Goal: Task Accomplishment & Management: Manage account settings

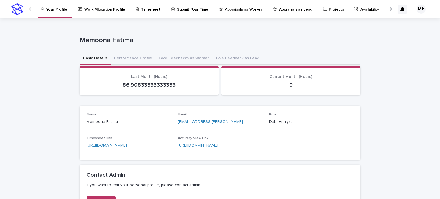
click at [98, 11] on p "Work Allocation Profile" at bounding box center [104, 6] width 41 height 12
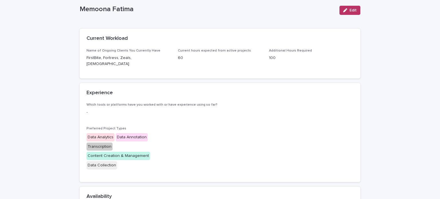
scroll to position [18, 0]
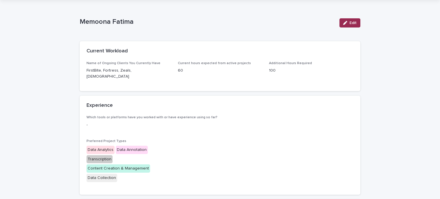
click at [350, 23] on span "Edit" at bounding box center [352, 23] width 7 height 4
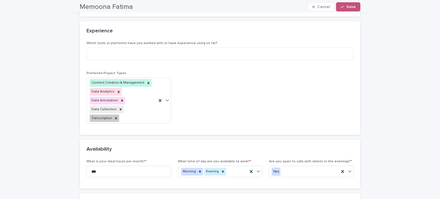
scroll to position [112, 0]
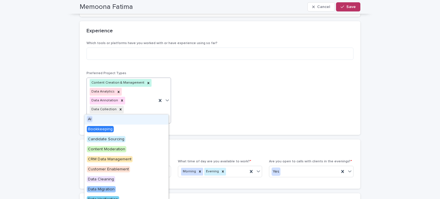
click at [166, 97] on icon at bounding box center [167, 100] width 6 height 6
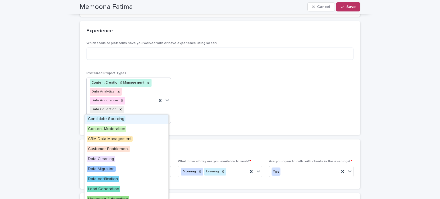
scroll to position [21, 0]
click at [119, 148] on span "Customer Enablement" at bounding box center [108, 148] width 43 height 6
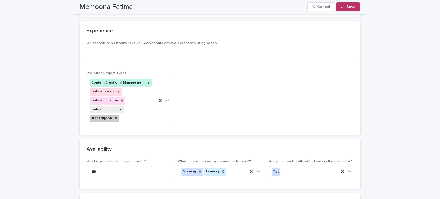
scroll to position [117, 0]
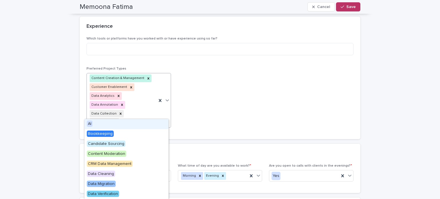
click at [165, 99] on icon at bounding box center [166, 100] width 3 height 2
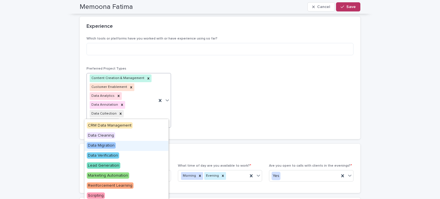
scroll to position [39, 0]
click at [115, 165] on span "Lead Generation" at bounding box center [103, 165] width 33 height 6
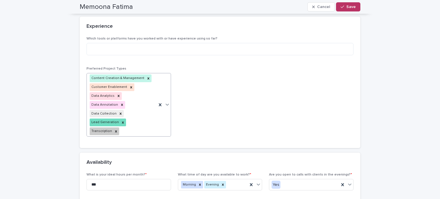
scroll to position [125, 0]
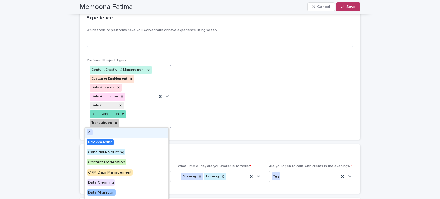
click at [165, 96] on icon at bounding box center [167, 96] width 6 height 6
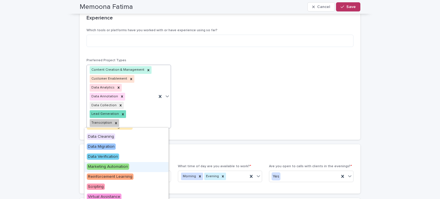
scroll to position [46, 0]
click at [111, 155] on span "Data Verification" at bounding box center [103, 156] width 32 height 6
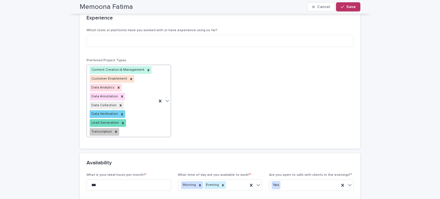
scroll to position [130, 0]
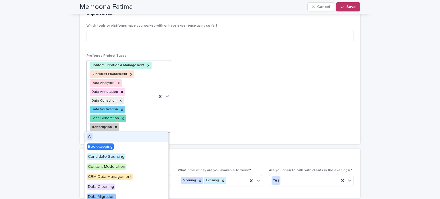
click at [165, 94] on icon at bounding box center [167, 96] width 6 height 6
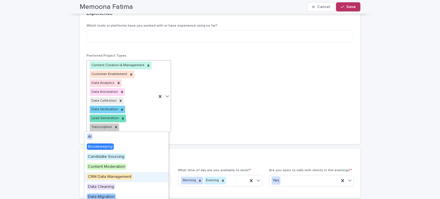
scroll to position [53, 0]
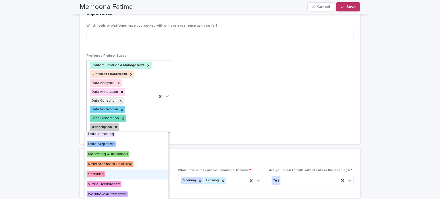
click at [101, 174] on span "Scripting" at bounding box center [96, 174] width 18 height 6
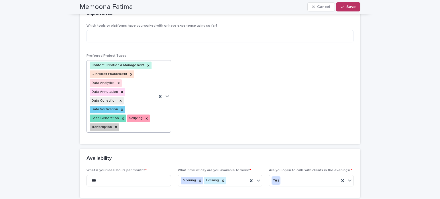
scroll to position [130, 0]
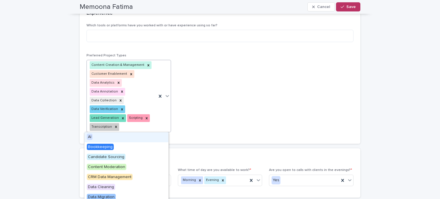
click at [165, 96] on icon at bounding box center [167, 96] width 6 height 6
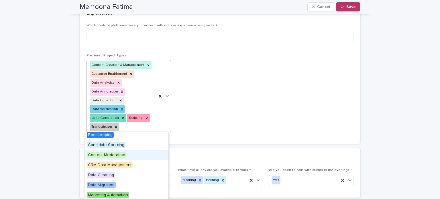
scroll to position [0, 0]
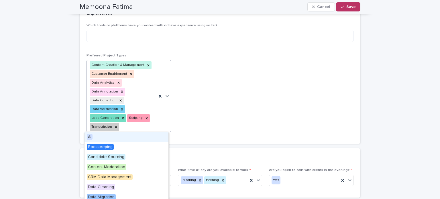
click at [103, 138] on div "AI" at bounding box center [126, 137] width 84 height 10
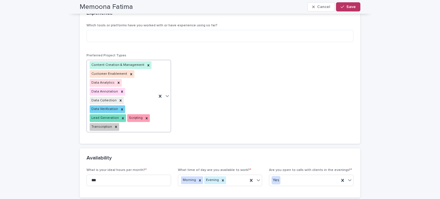
scroll to position [134, 0]
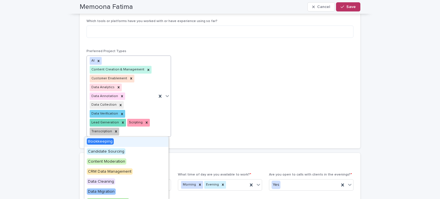
click at [166, 96] on icon at bounding box center [167, 96] width 6 height 6
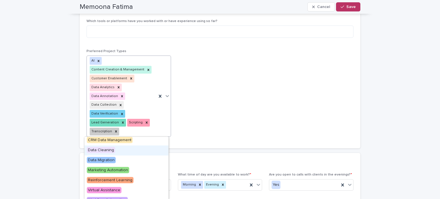
scroll to position [38, 0]
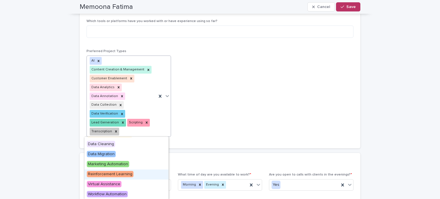
click at [125, 173] on span "Reinforcement Learning" at bounding box center [110, 174] width 47 height 6
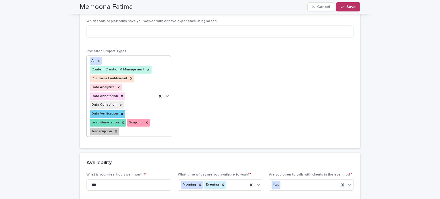
scroll to position [139, 0]
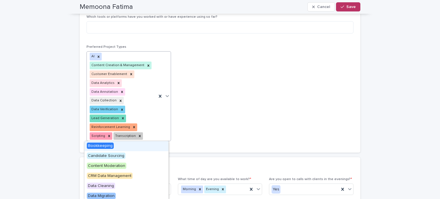
click at [166, 95] on icon at bounding box center [167, 96] width 6 height 6
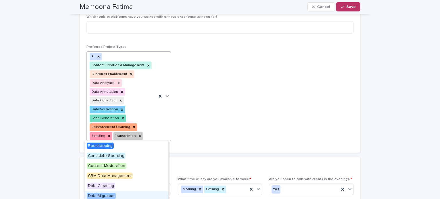
scroll to position [32, 0]
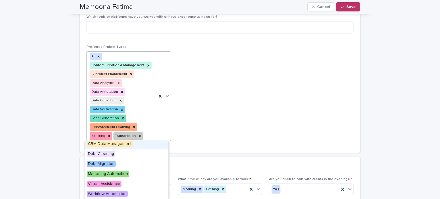
click at [69, 107] on div "**********" at bounding box center [220, 147] width 440 height 534
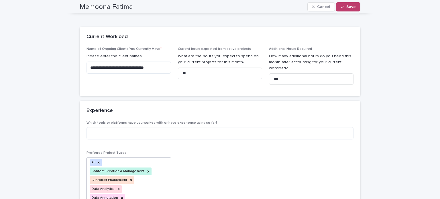
scroll to position [0, 0]
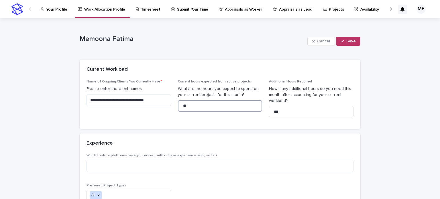
click at [205, 108] on input "**" at bounding box center [220, 105] width 84 height 11
type input "*"
type input "**"
click at [295, 115] on input "***" at bounding box center [311, 111] width 84 height 11
type input "***"
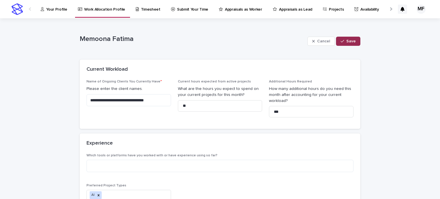
click at [346, 42] on span "Save" at bounding box center [350, 41] width 9 height 4
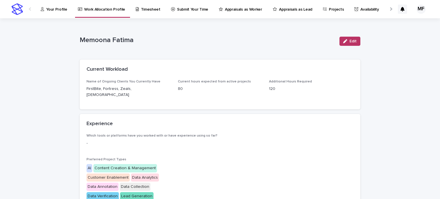
click at [141, 6] on p "Timesheet" at bounding box center [150, 6] width 19 height 12
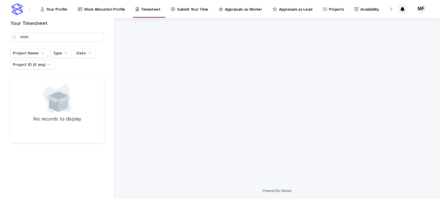
click at [194, 11] on p "Submit Your Time" at bounding box center [192, 6] width 31 height 12
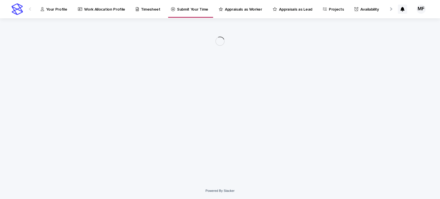
click at [239, 10] on p "Appraisals as Worker" at bounding box center [243, 6] width 37 height 12
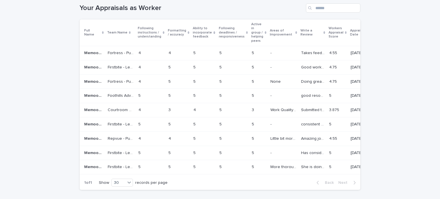
scroll to position [85, 0]
click at [304, 54] on p "Takes feedback positively and implements" at bounding box center [313, 51] width 25 height 6
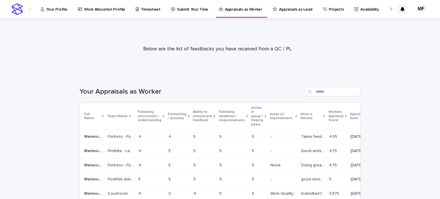
click at [285, 10] on p "Appraisals as Lead" at bounding box center [295, 6] width 33 height 12
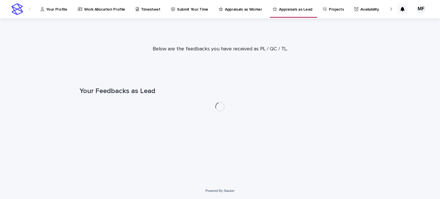
click at [327, 12] on link "Projects" at bounding box center [334, 9] width 24 height 18
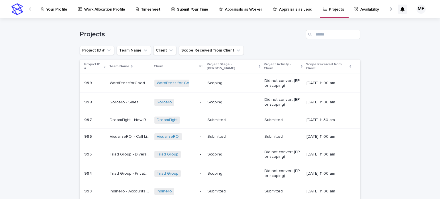
click at [360, 11] on p "Availability" at bounding box center [369, 6] width 18 height 12
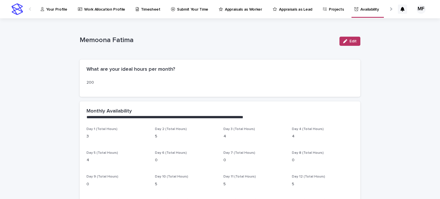
click at [388, 10] on div at bounding box center [390, 9] width 9 height 18
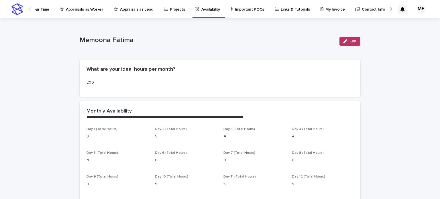
scroll to position [0, 173]
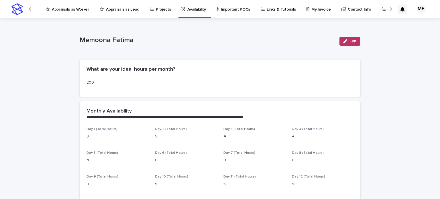
click at [311, 11] on p "My Invoice" at bounding box center [320, 6] width 19 height 12
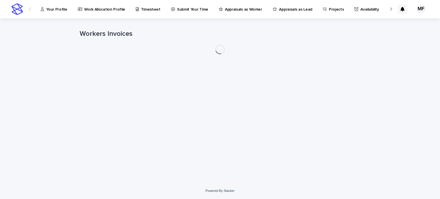
scroll to position [0, 2]
click at [391, 10] on div at bounding box center [391, 9] width 4 height 4
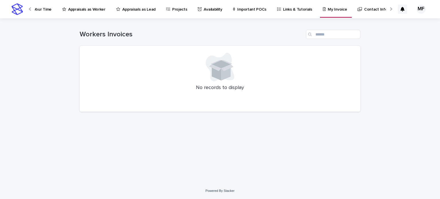
scroll to position [0, 178]
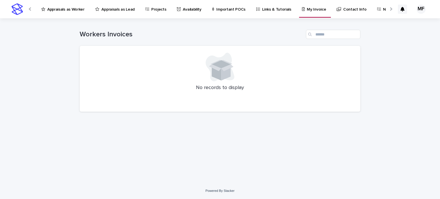
click at [344, 11] on p "Contact Info" at bounding box center [354, 6] width 23 height 12
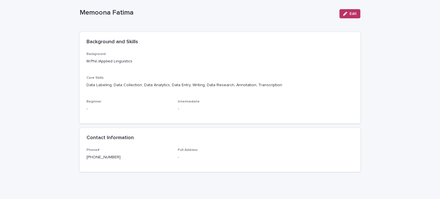
scroll to position [27, 0]
click at [350, 15] on span "Edit" at bounding box center [352, 14] width 7 height 4
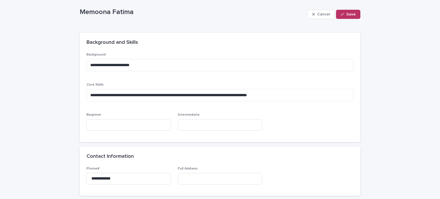
scroll to position [39, 0]
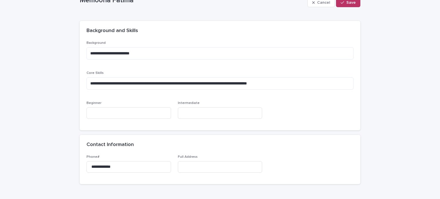
click at [62, 84] on div "**********" at bounding box center [220, 99] width 440 height 238
click at [346, 1] on span "Save" at bounding box center [350, 3] width 9 height 4
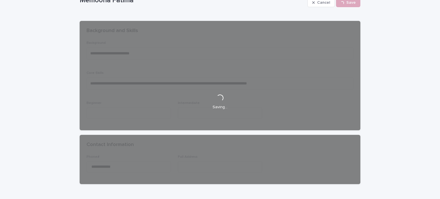
scroll to position [0, 0]
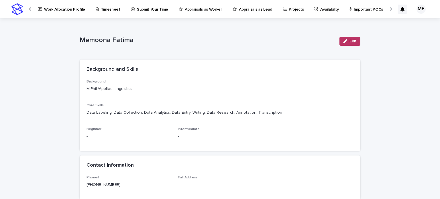
click at [64, 7] on p "Work Allocation Profile" at bounding box center [64, 6] width 41 height 12
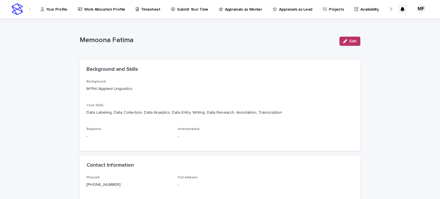
click at [55, 8] on p "Your Profile" at bounding box center [56, 6] width 21 height 12
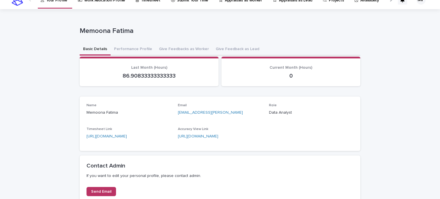
scroll to position [18, 0]
